Goal: Transaction & Acquisition: Obtain resource

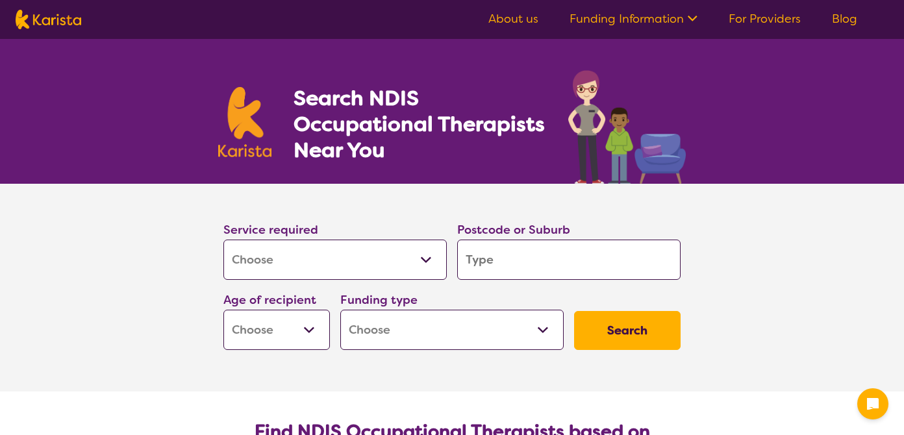
select select "[MEDICAL_DATA]"
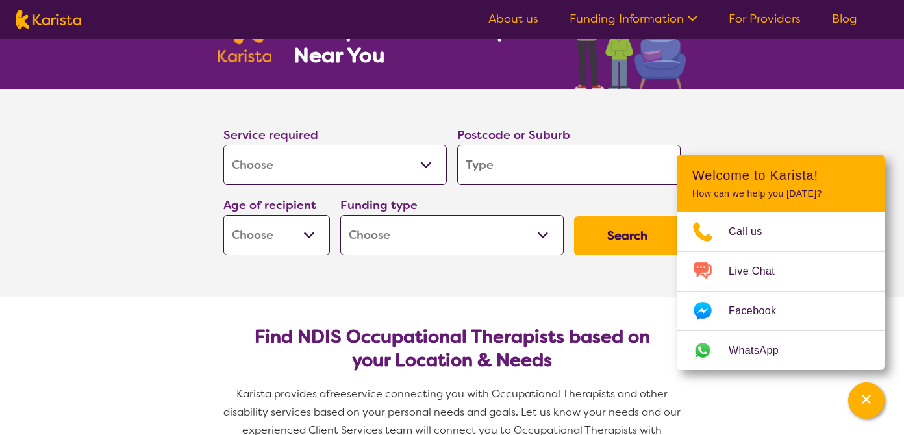
scroll to position [108, 0]
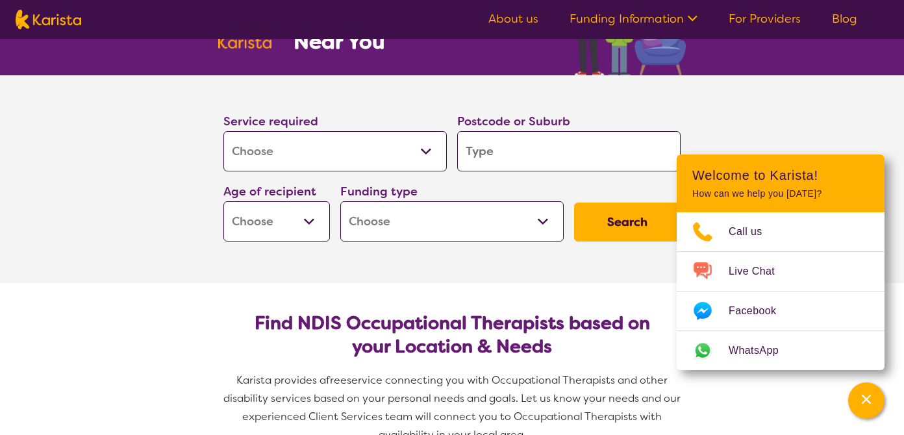
click at [521, 150] on input "search" at bounding box center [568, 151] width 223 height 40
type input "2"
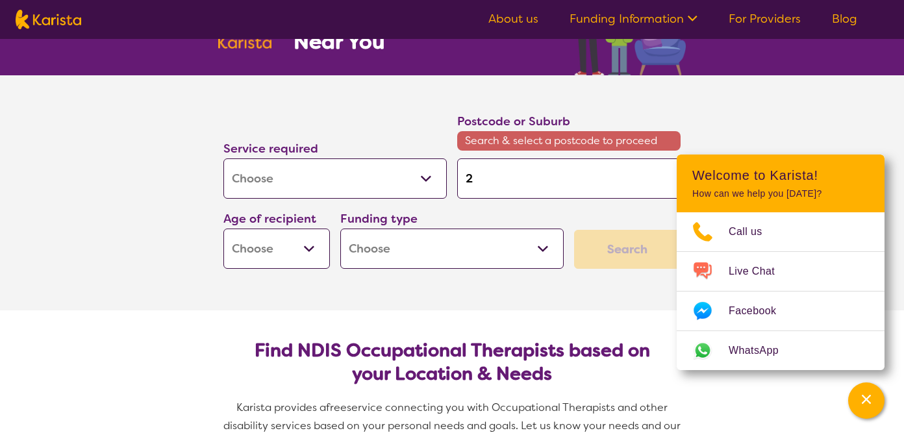
type input "20"
type input "205"
type input "2050"
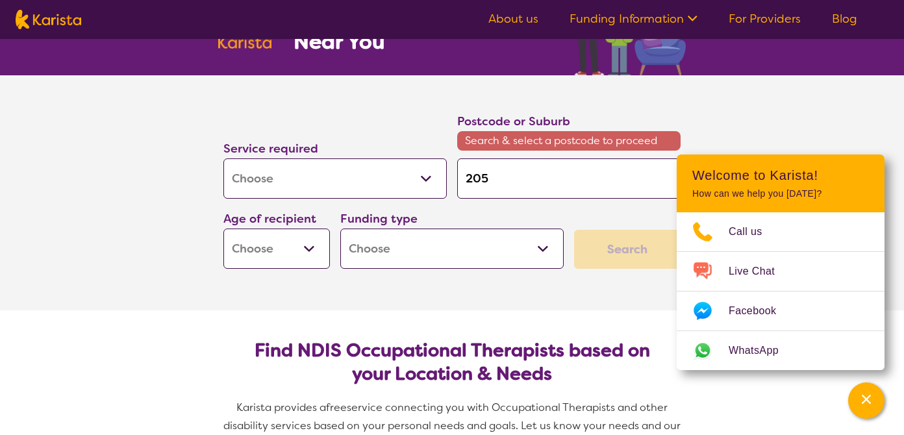
type input "2050"
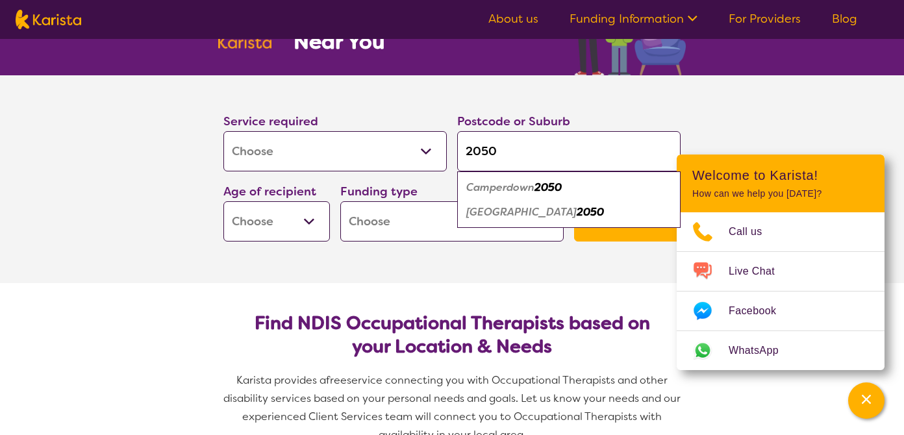
type input "2050"
click at [504, 191] on em "Camperdown" at bounding box center [500, 188] width 68 height 14
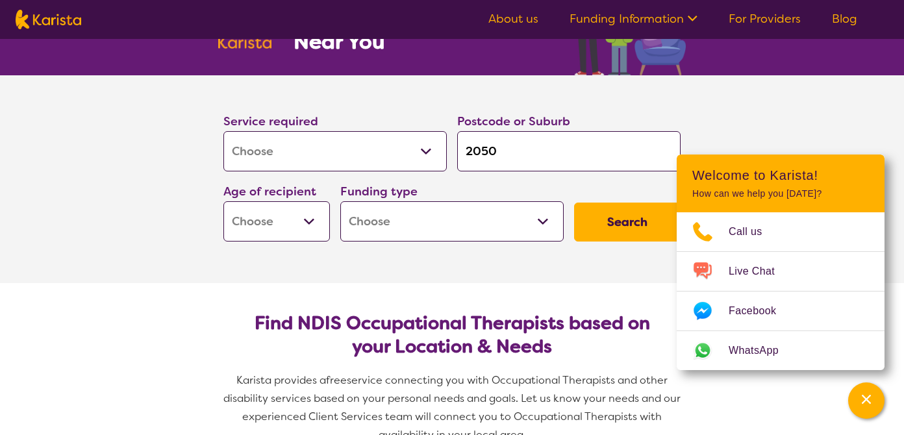
drag, startPoint x: 813, startPoint y: 127, endPoint x: 760, endPoint y: 141, distance: 54.5
click at [813, 127] on section "Service required Allied Health Assistant Assessment ([MEDICAL_DATA] or [MEDICAL…" at bounding box center [452, 179] width 904 height 208
select select "AD"
select select "NDIS"
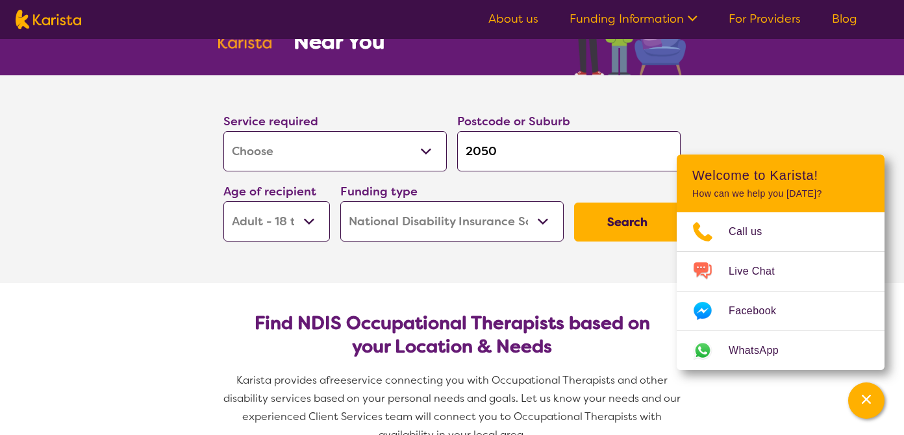
select select "NDIS"
click at [624, 212] on button "Search" at bounding box center [627, 222] width 107 height 39
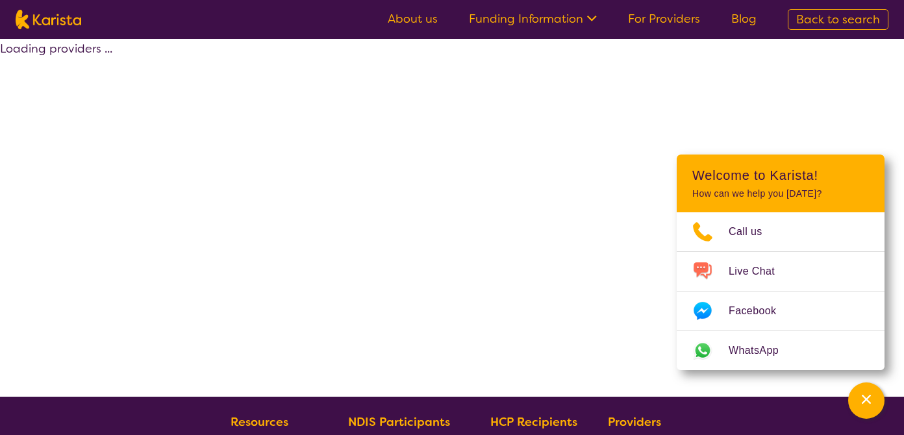
select select "by_score"
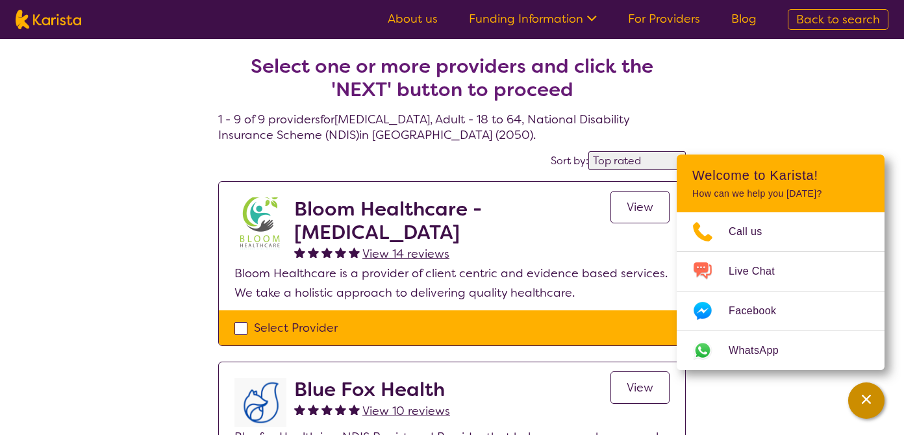
click at [871, 404] on icon "Channel Menu" at bounding box center [866, 399] width 13 height 13
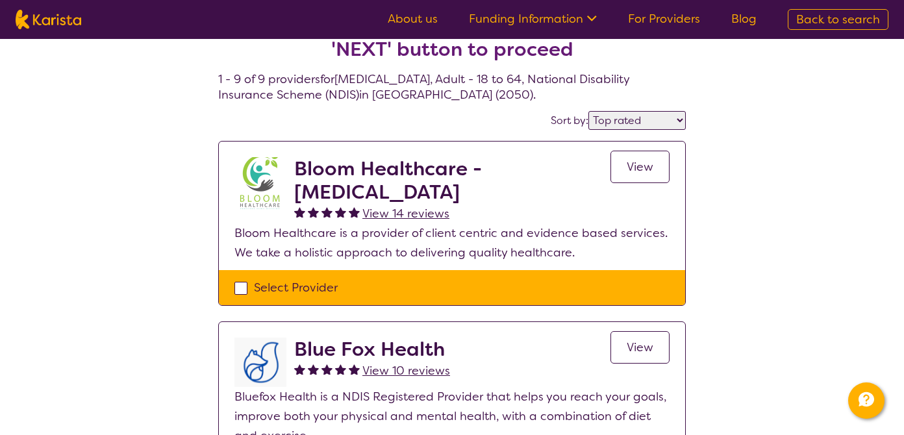
scroll to position [58, 0]
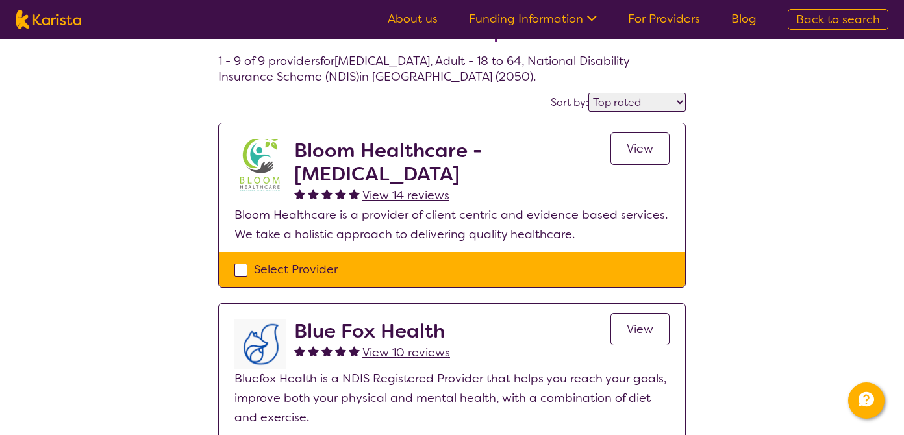
click at [418, 174] on h2 "Bloom Healthcare - [MEDICAL_DATA]" at bounding box center [452, 162] width 316 height 47
click at [655, 160] on link "View" at bounding box center [639, 148] width 59 height 32
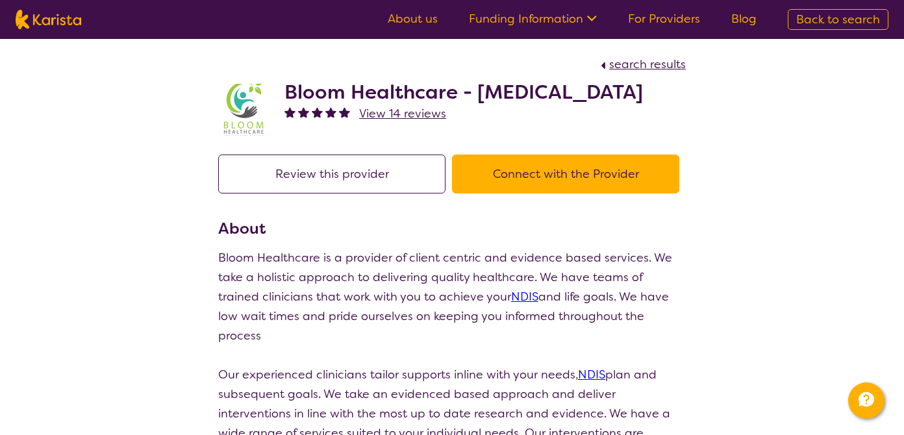
click at [598, 194] on button "Connect with the Provider" at bounding box center [565, 174] width 227 height 39
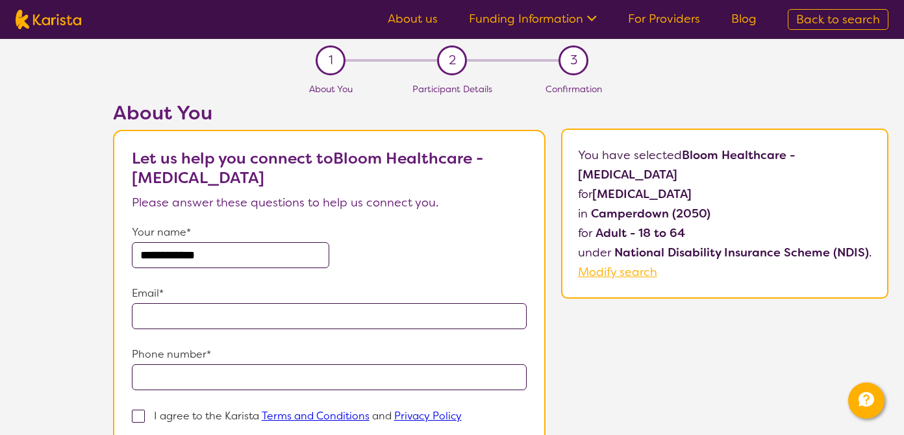
type input "**********"
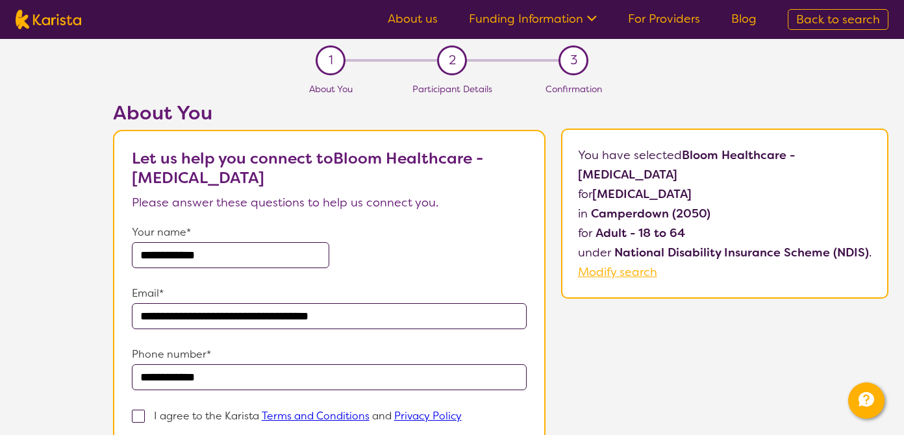
scroll to position [220, 0]
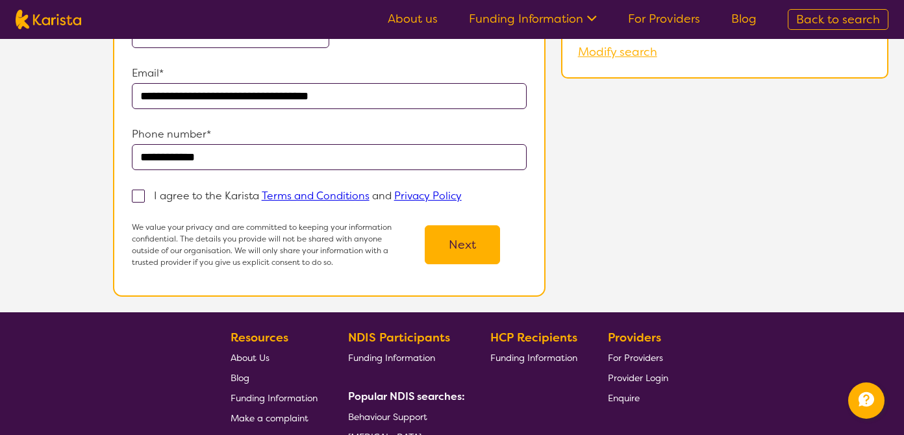
type input "**********"
drag, startPoint x: 138, startPoint y: 194, endPoint x: 160, endPoint y: 201, distance: 23.2
click at [138, 194] on span at bounding box center [138, 196] width 13 height 13
click at [462, 194] on input "I agree to the Karista Terms and Conditions and Privacy Policy" at bounding box center [466, 195] width 8 height 8
checkbox input "true"
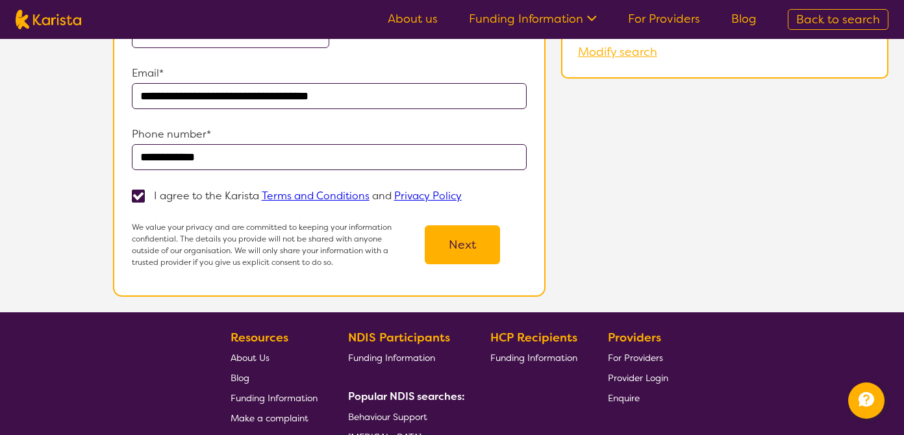
scroll to position [97, 0]
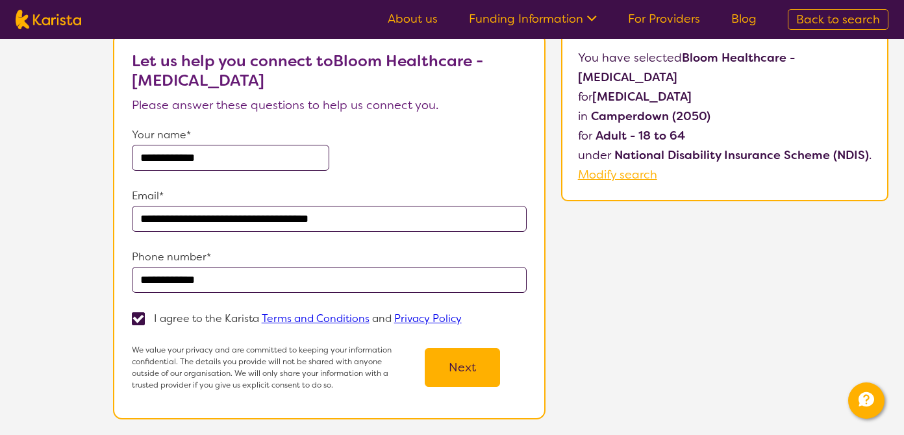
click at [458, 367] on button "Next" at bounding box center [462, 367] width 75 height 39
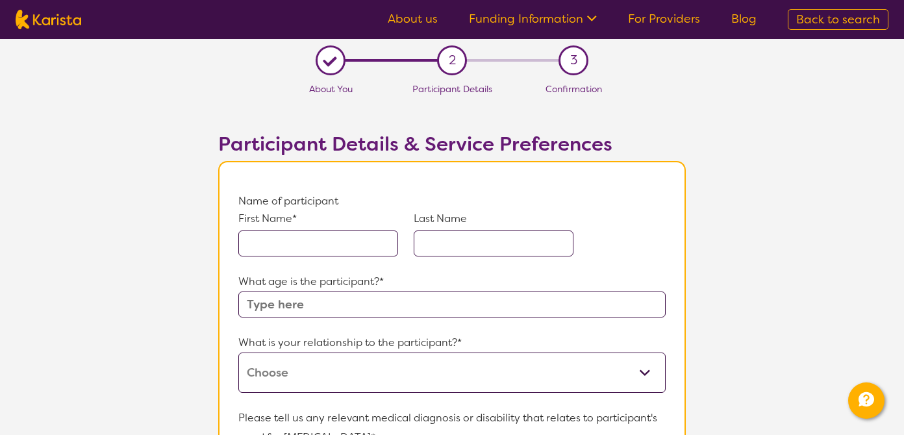
click at [374, 247] on input "text" at bounding box center [318, 244] width 160 height 26
type input "J"
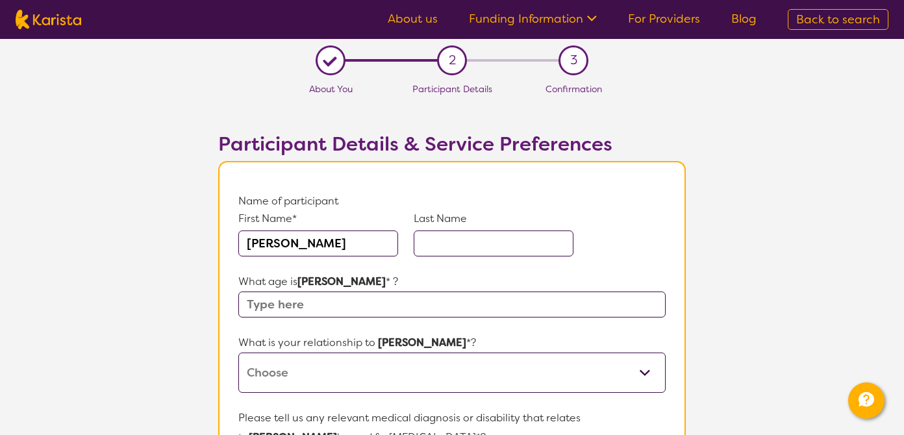
type input "[PERSON_NAME]"
click at [368, 308] on input "text" at bounding box center [451, 305] width 427 height 26
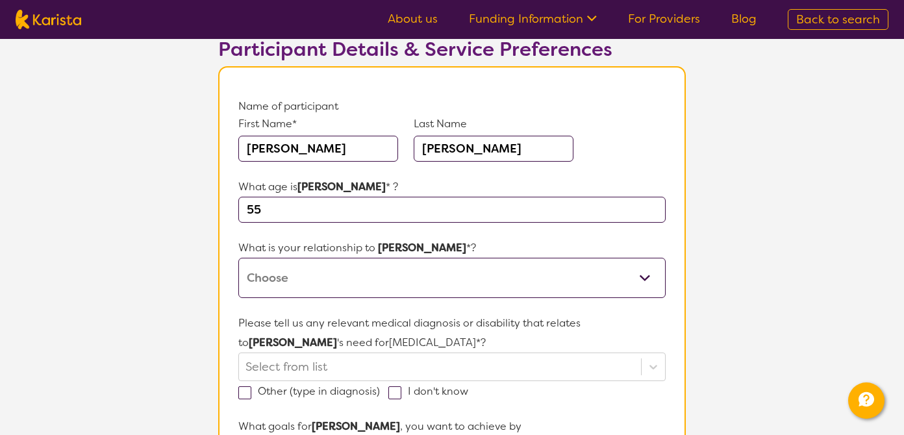
scroll to position [184, 0]
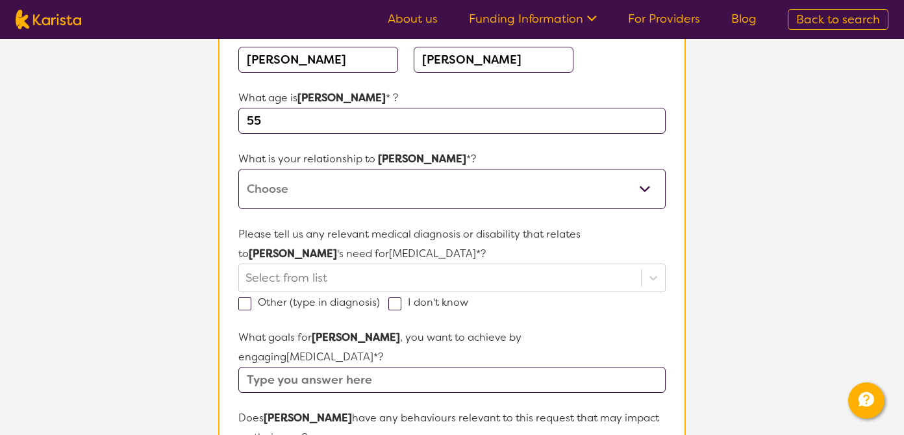
type input "55"
select select "I am their Support Coordinator"
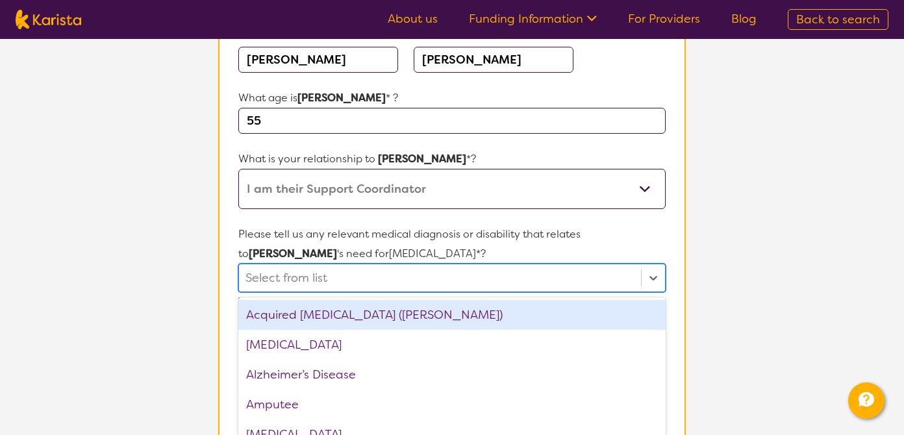
click at [399, 274] on div "option Acquired [MEDICAL_DATA] (ABI) focused, 1 of 75. 75 results available. Us…" at bounding box center [451, 278] width 427 height 29
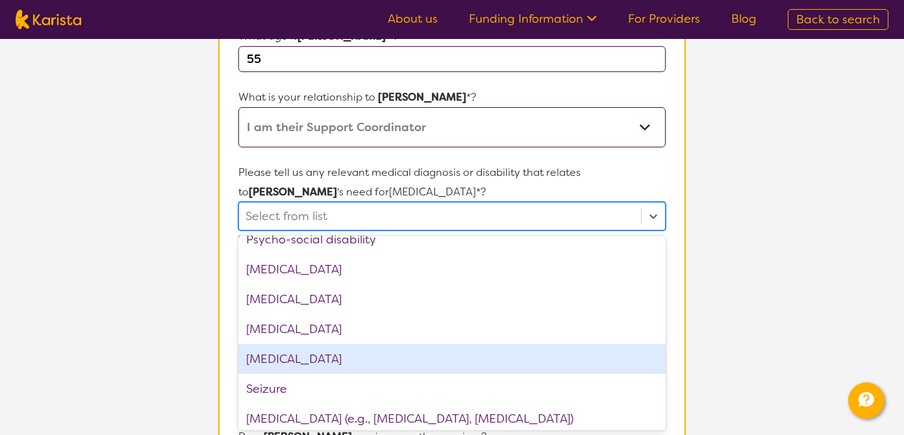
scroll to position [1785, 0]
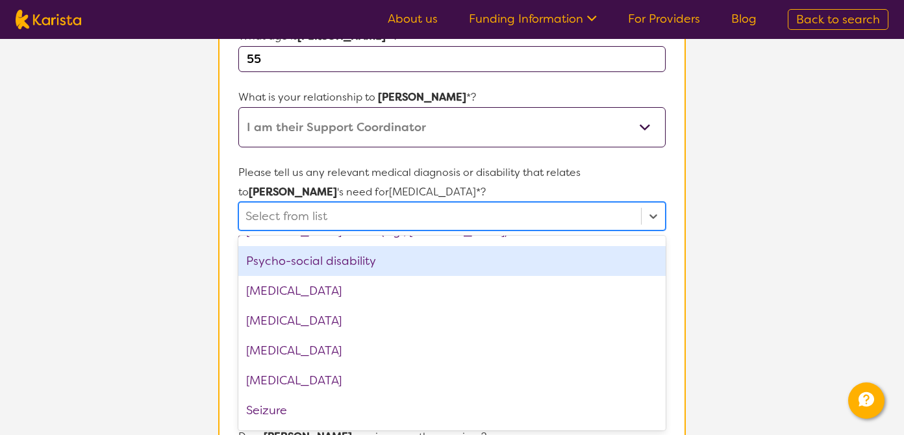
click at [523, 262] on div "Psycho-social disability" at bounding box center [451, 261] width 427 height 30
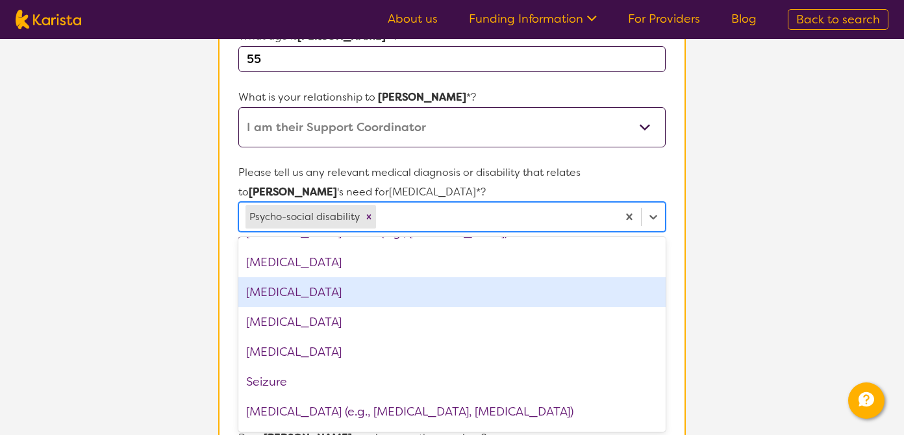
click at [873, 271] on section "L About You 2 Participant Details 3 Confirmation Participant Details & Service …" at bounding box center [452, 376] width 904 height 1166
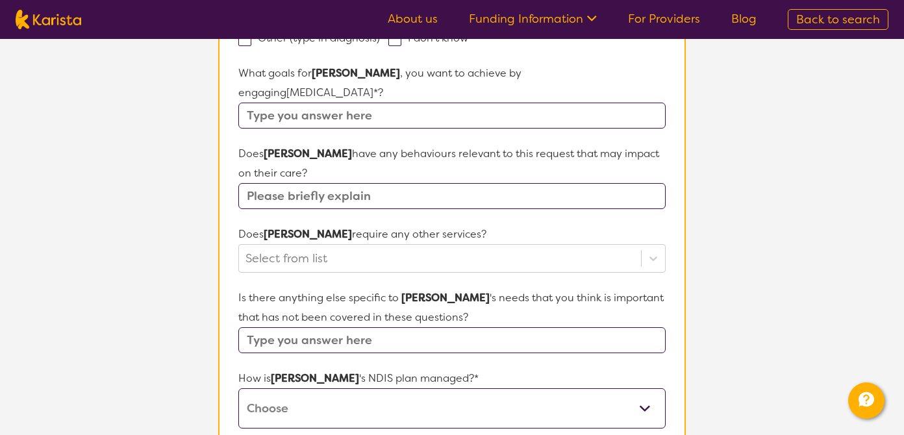
scroll to position [424, 0]
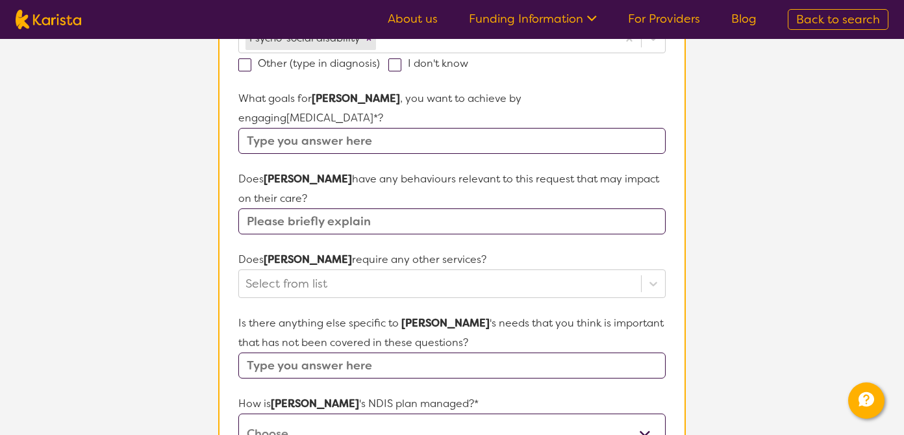
click at [443, 128] on input "text" at bounding box center [451, 141] width 427 height 26
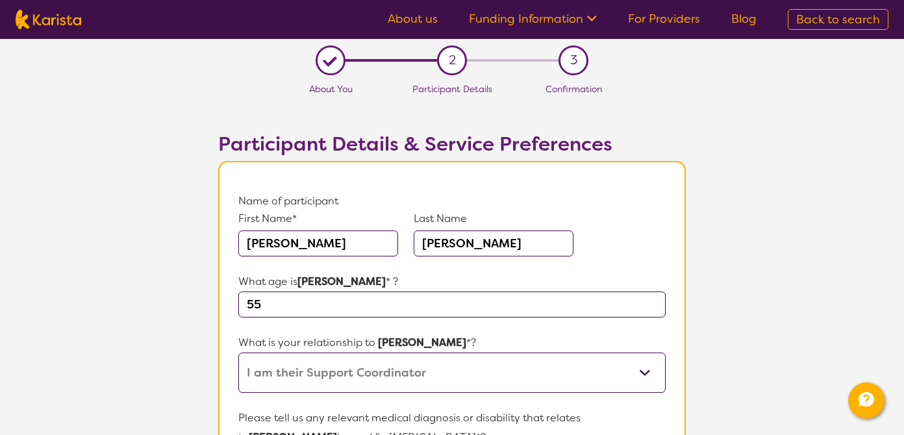
click at [331, 60] on div "L" at bounding box center [330, 61] width 20 height 20
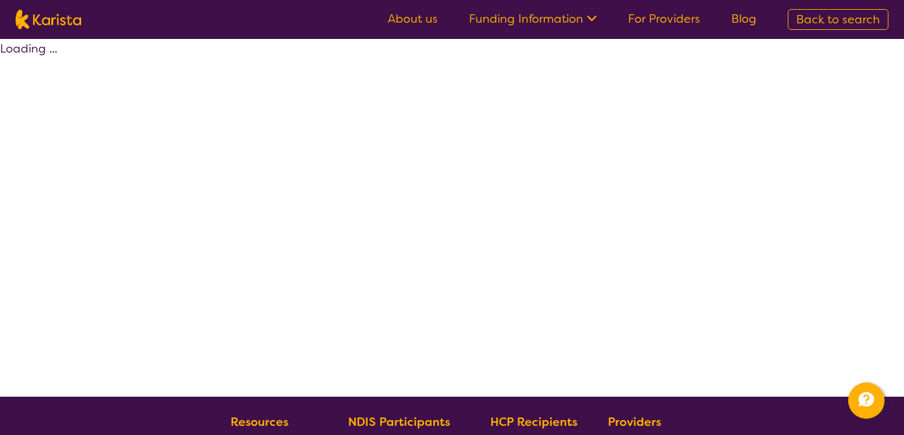
scroll to position [97, 0]
